Goal: Transaction & Acquisition: Book appointment/travel/reservation

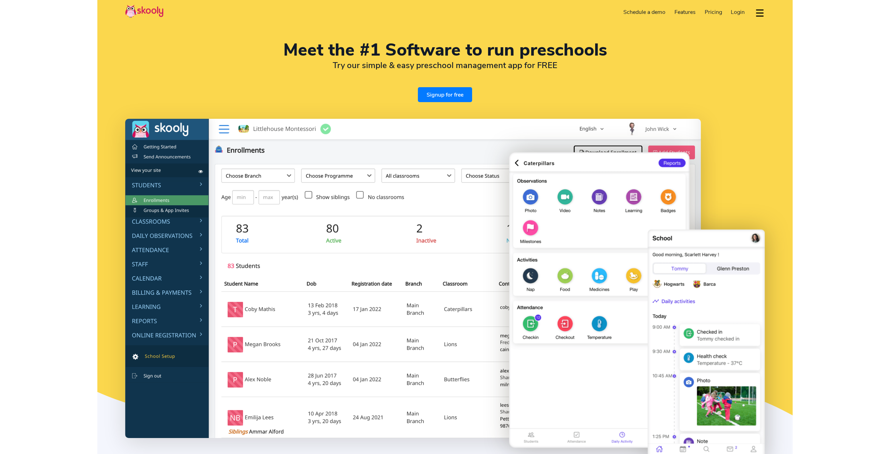
select select "en"
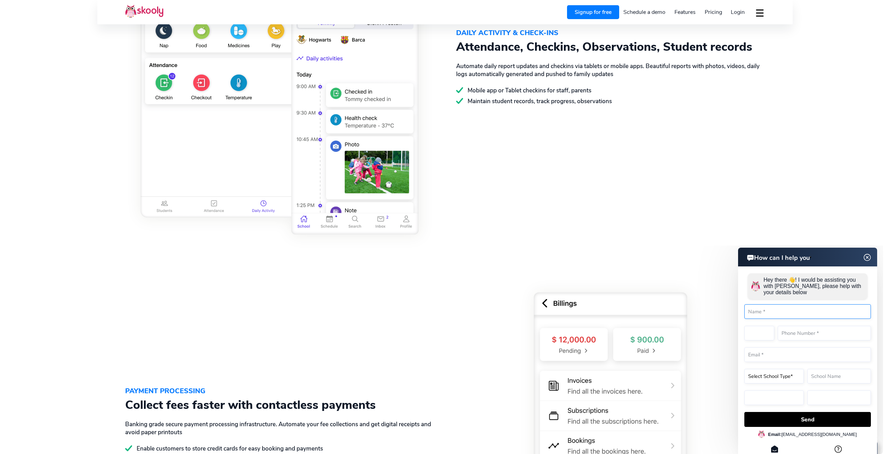
scroll to position [854, 0]
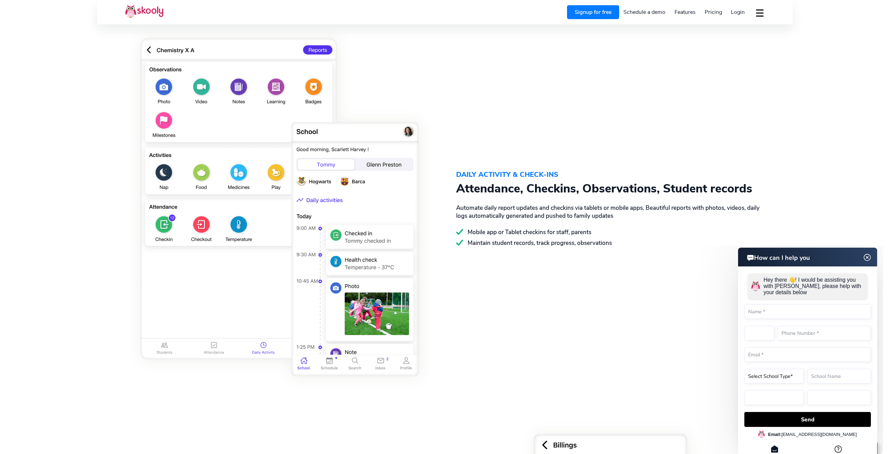
click at [719, 10] on span "Pricing" at bounding box center [713, 12] width 17 height 8
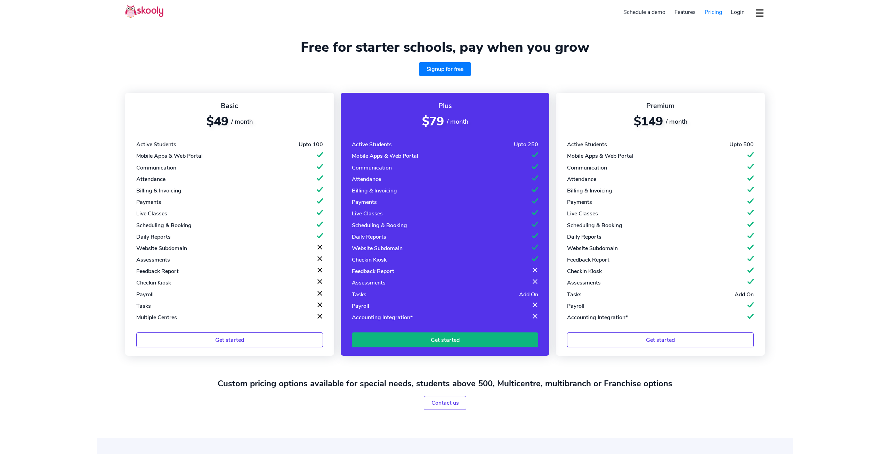
select select "en"
select select "230"
select select "[GEOGRAPHIC_DATA]"
select select "Indian/[GEOGRAPHIC_DATA]"
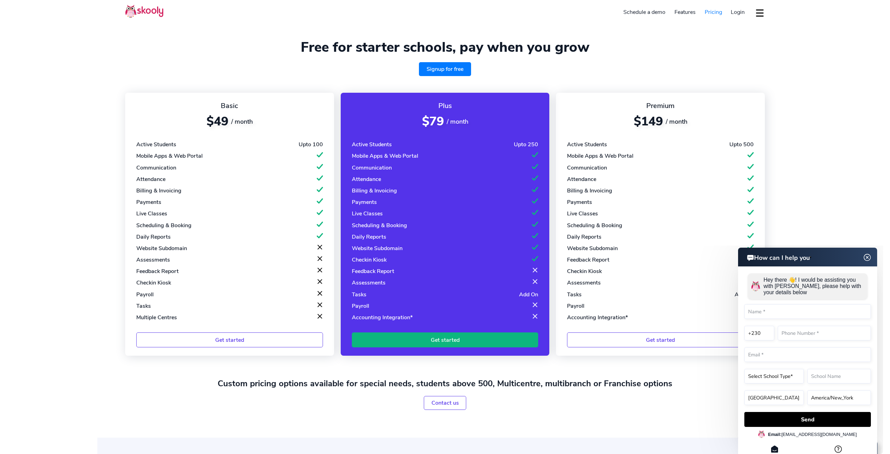
click at [864, 258] on img at bounding box center [867, 257] width 13 height 9
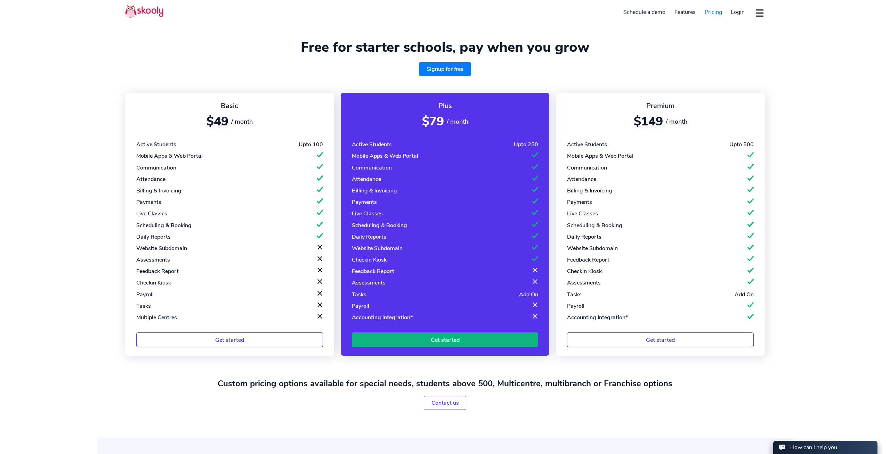
click at [636, 13] on link "Schedule a demo" at bounding box center [644, 12] width 51 height 11
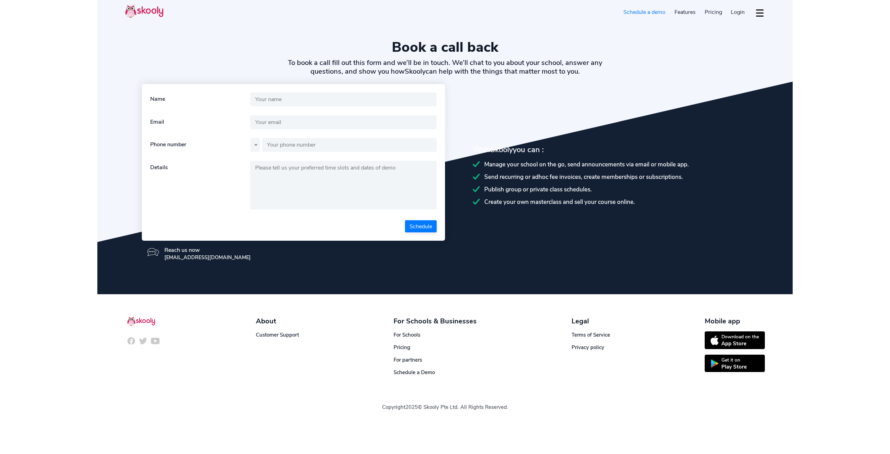
select select "en"
select select "230"
select select "[GEOGRAPHIC_DATA]"
select select "Indian/[GEOGRAPHIC_DATA]"
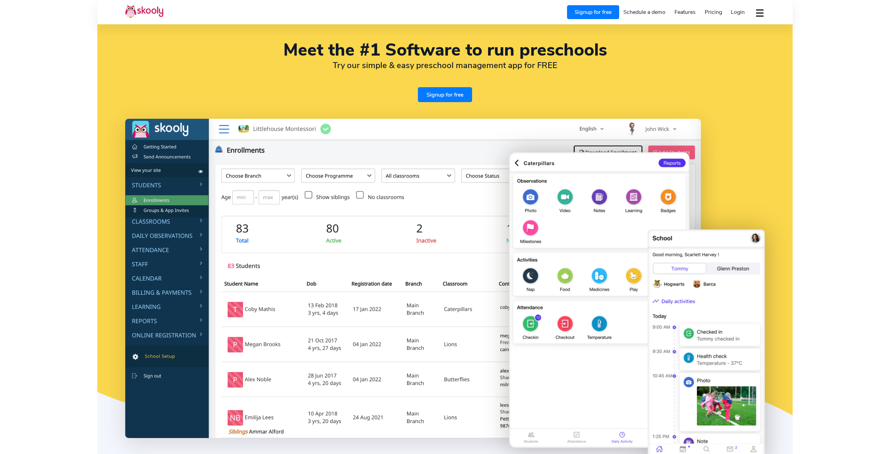
select select "en"
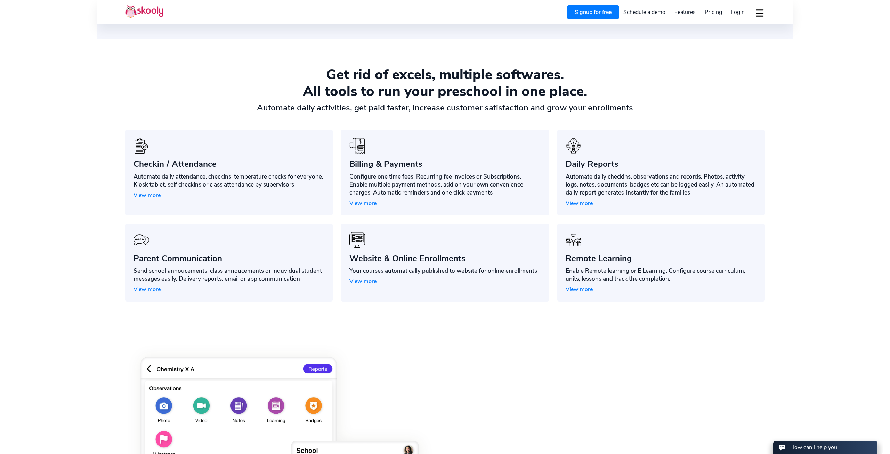
select select "230"
select select "[GEOGRAPHIC_DATA]"
select select "Indian/[GEOGRAPHIC_DATA]"
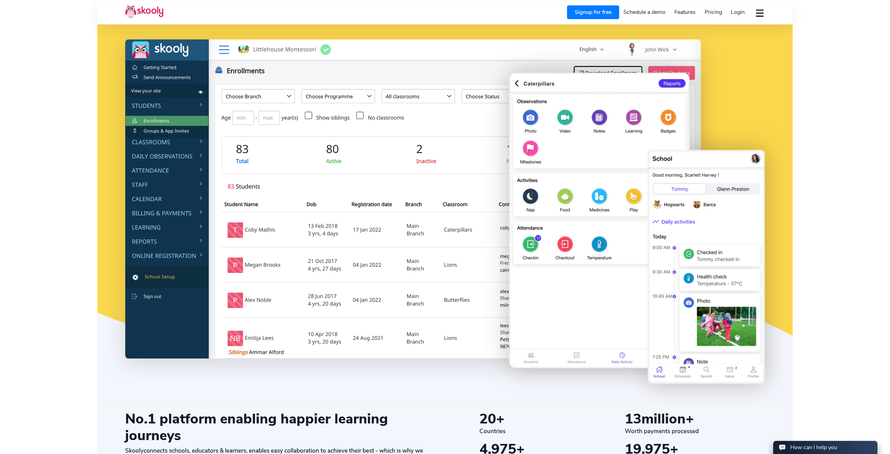
scroll to position [74, 0]
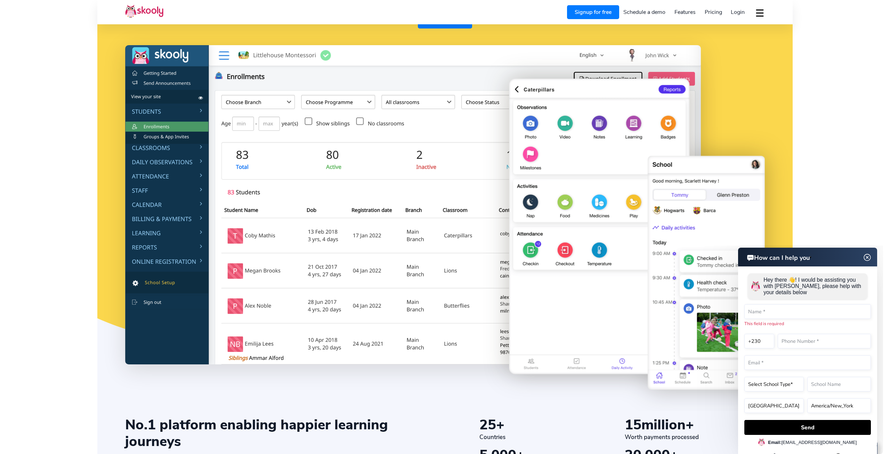
click at [866, 258] on img at bounding box center [867, 257] width 13 height 9
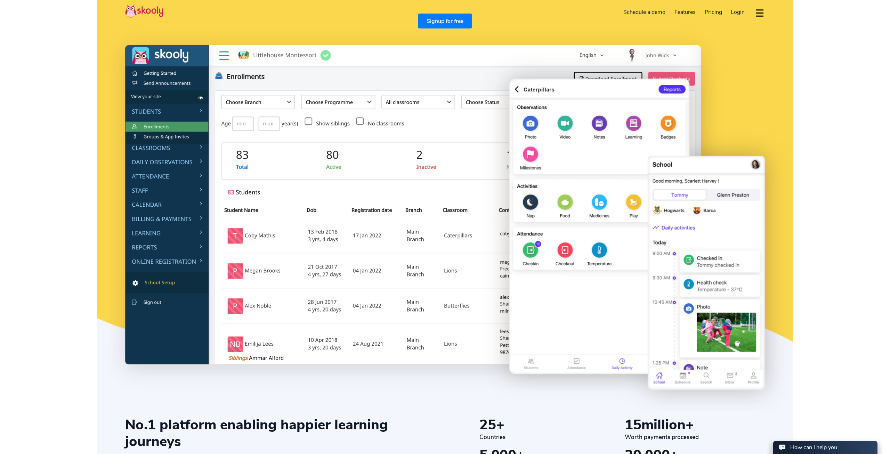
scroll to position [0, 0]
